Goal: Entertainment & Leisure: Consume media (video, audio)

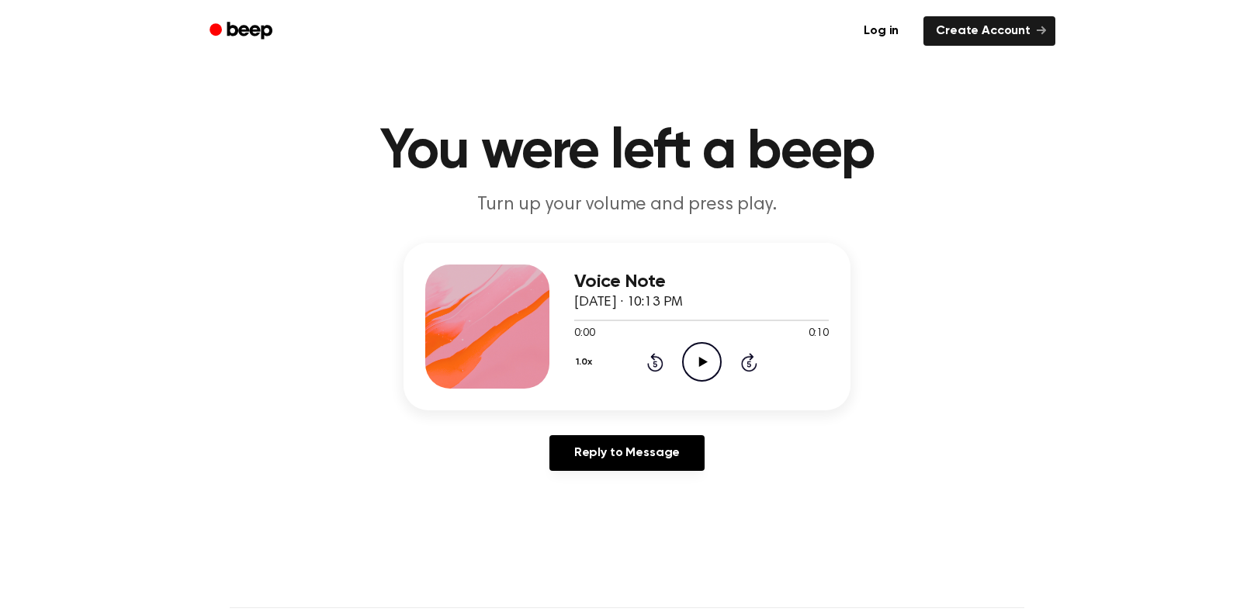
click at [698, 372] on icon "Play Audio" at bounding box center [702, 362] width 40 height 40
click at [698, 372] on icon "Pause Audio" at bounding box center [702, 362] width 40 height 40
click at [702, 362] on icon at bounding box center [703, 362] width 9 height 10
click at [684, 365] on icon "Play Audio" at bounding box center [702, 362] width 40 height 40
click at [702, 358] on icon "Play Audio" at bounding box center [702, 362] width 40 height 40
